Goal: Go to known website: Access a specific website the user already knows

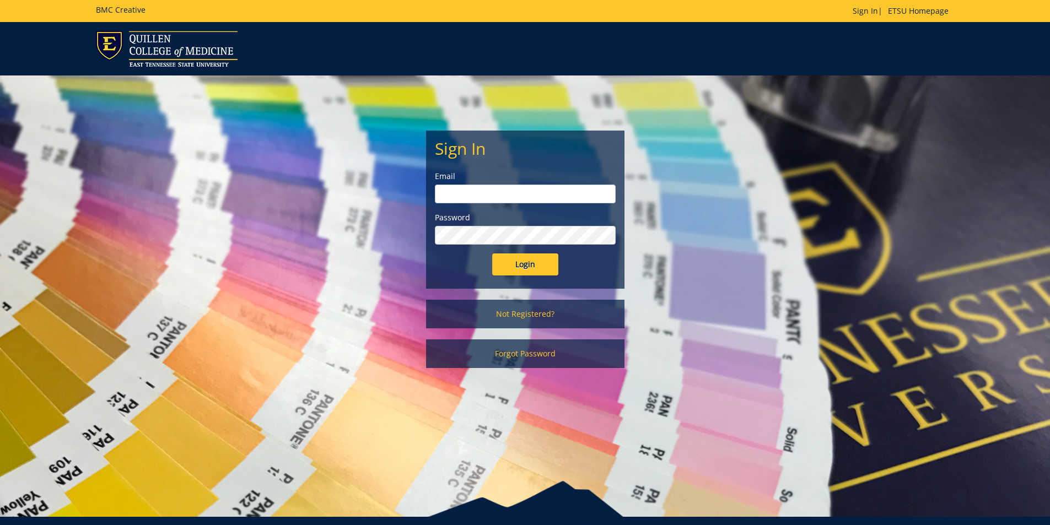
type input "goepel@etsu.edu"
click at [534, 272] on input "Login" at bounding box center [525, 264] width 66 height 22
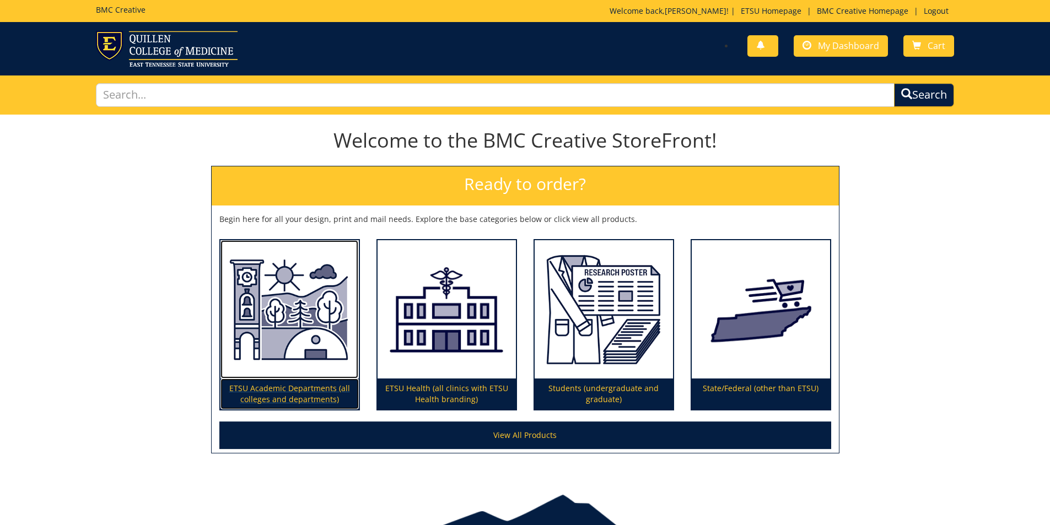
click at [324, 321] on img at bounding box center [289, 309] width 138 height 139
